Goal: Navigation & Orientation: Find specific page/section

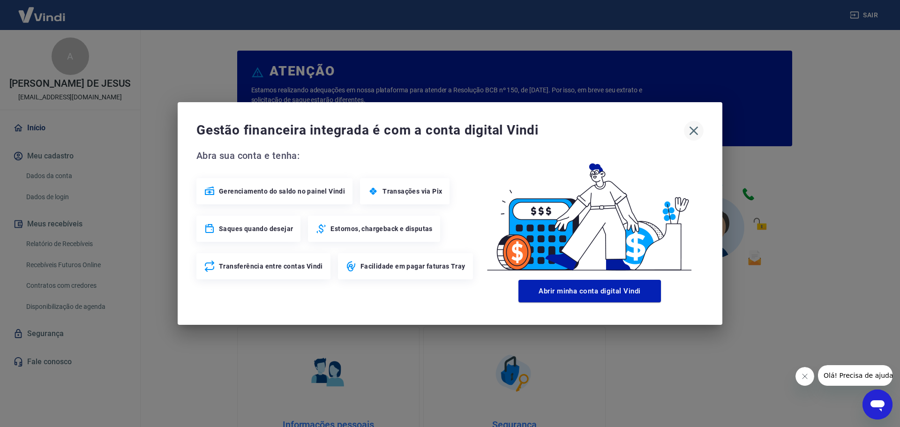
click at [692, 134] on icon "button" at bounding box center [693, 130] width 15 height 15
